Goal: Information Seeking & Learning: Learn about a topic

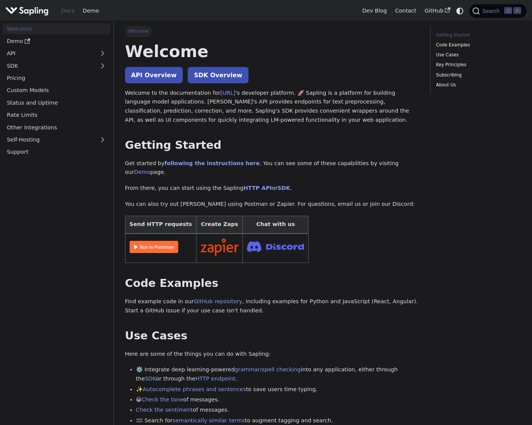
click at [19, 16] on div "Docs Demo" at bounding box center [181, 11] width 353 height 16
click at [22, 11] on img "Main" at bounding box center [26, 10] width 43 height 11
click at [87, 9] on link "Demo" at bounding box center [91, 11] width 24 height 12
click at [298, 45] on h1 "Welcome" at bounding box center [272, 51] width 295 height 21
click at [295, 56] on h1 "Welcome" at bounding box center [272, 51] width 295 height 21
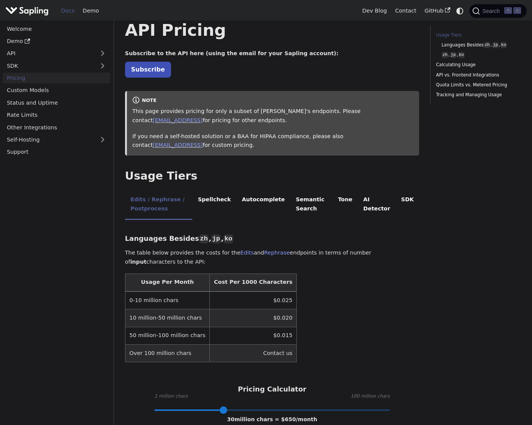
scroll to position [25, 0]
